Goal: Find specific page/section: Find specific page/section

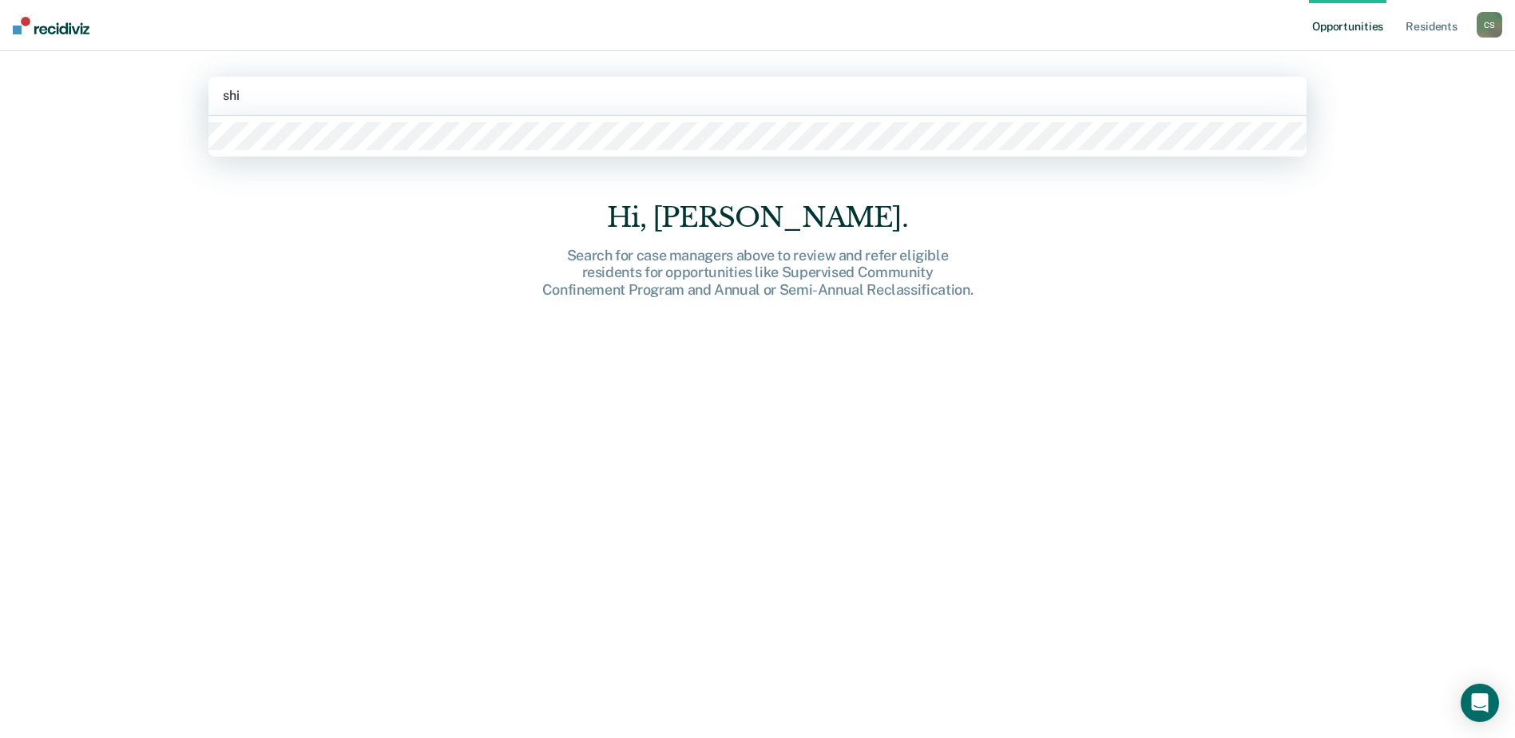
type input "shir"
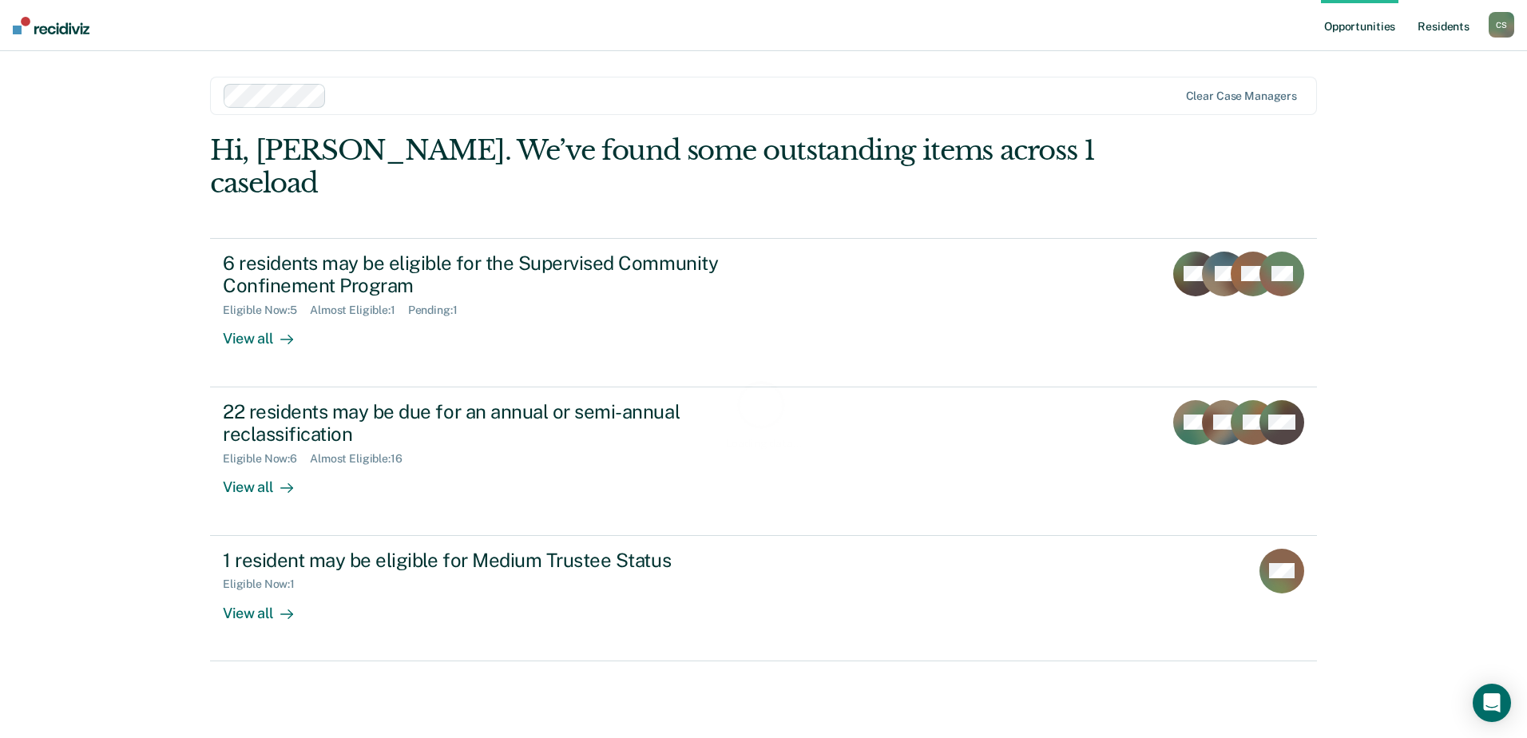
click at [1465, 27] on link "Resident s" at bounding box center [1444, 25] width 58 height 51
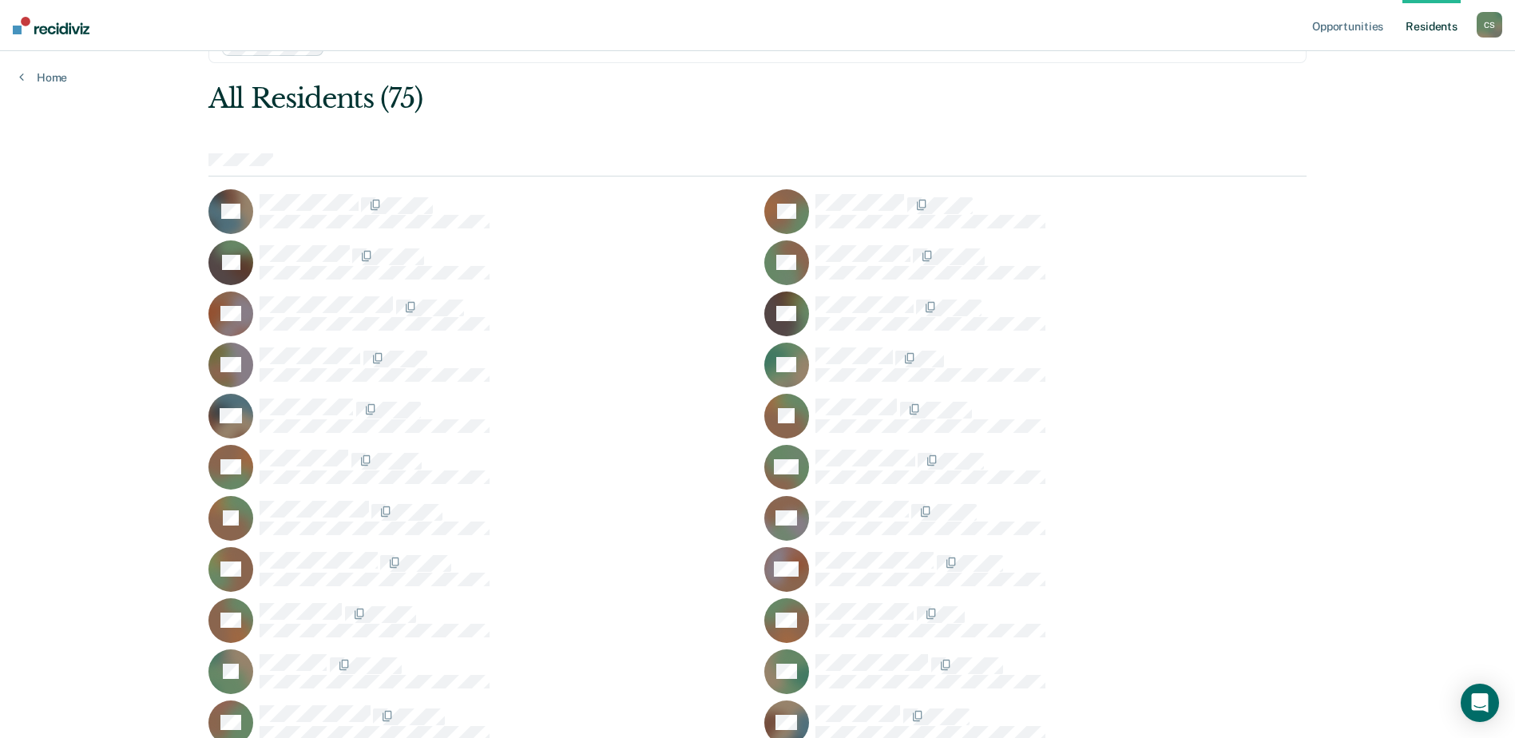
scroll to position [80, 0]
